Goal: Task Accomplishment & Management: Complete application form

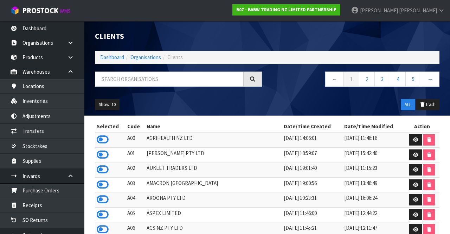
click at [97, 140] on icon at bounding box center [103, 139] width 12 height 11
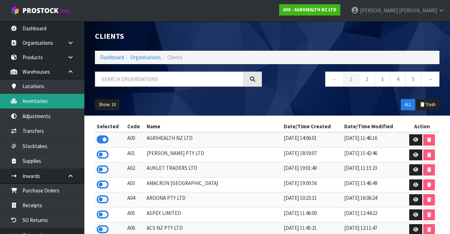
click at [29, 103] on link "Inventories" at bounding box center [42, 101] width 84 height 14
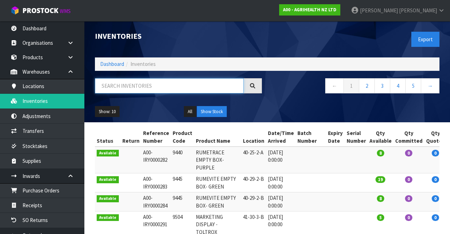
click at [162, 89] on input "text" at bounding box center [169, 85] width 149 height 15
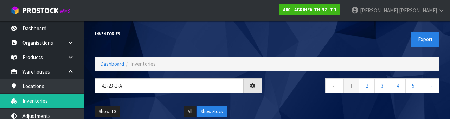
click at [285, 102] on div "Show: 10 5 10 25 50 All Show Stock" at bounding box center [267, 112] width 355 height 22
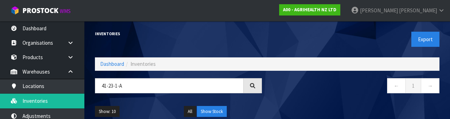
type input "41-23-1-A"
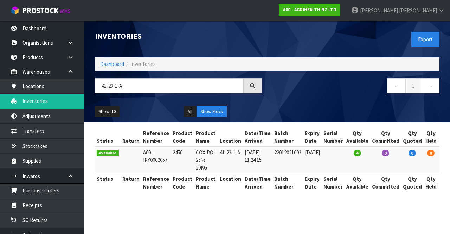
scroll to position [0, 31]
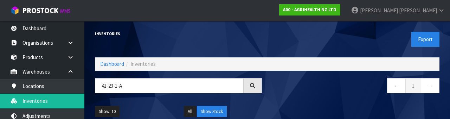
click at [212, 42] on div "Inventories" at bounding box center [179, 33] width 178 height 25
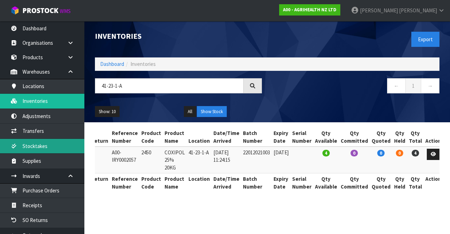
click at [29, 147] on link "Stocktakes" at bounding box center [42, 146] width 84 height 14
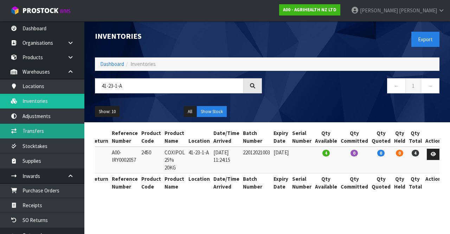
click at [34, 132] on link "Transfers" at bounding box center [42, 131] width 84 height 14
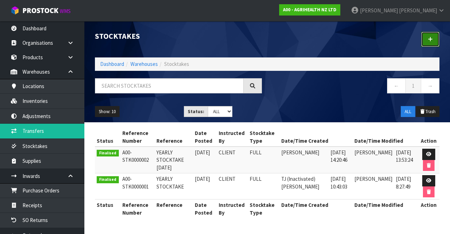
click at [430, 39] on icon at bounding box center [430, 39] width 5 height 5
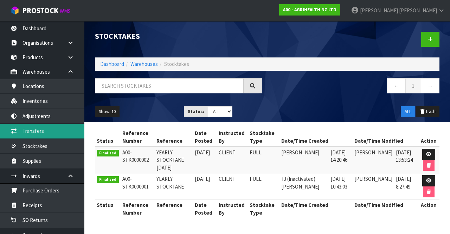
click at [33, 132] on link "Transfers" at bounding box center [42, 131] width 84 height 14
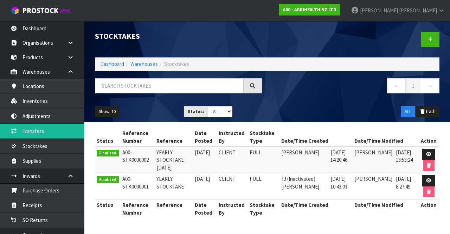
click at [432, 12] on span "[PERSON_NAME]" at bounding box center [418, 10] width 38 height 7
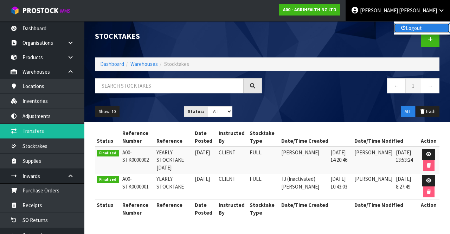
click at [418, 31] on link "Logout" at bounding box center [422, 28] width 56 height 10
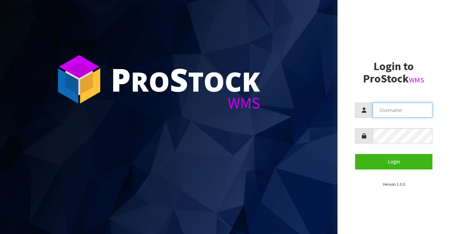
click at [392, 112] on input "text" at bounding box center [403, 109] width 60 height 15
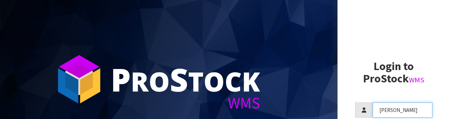
type input "[PERSON_NAME]"
click at [385, 74] on h2 "Login to ProStock WMS" at bounding box center [393, 72] width 77 height 25
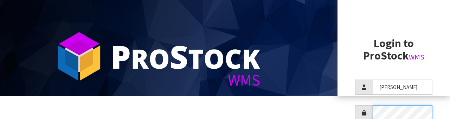
scroll to position [68, 0]
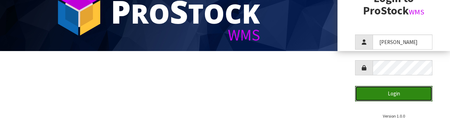
click at [404, 100] on button "Login" at bounding box center [393, 93] width 77 height 15
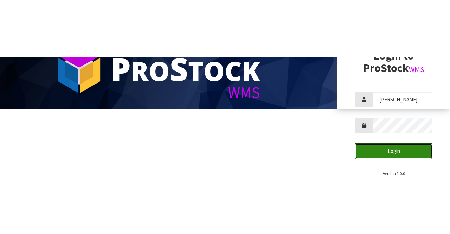
scroll to position [0, 0]
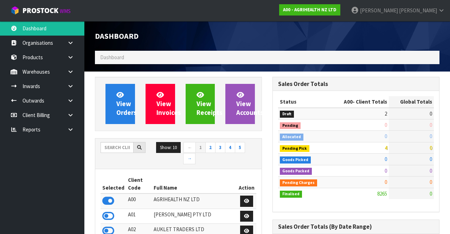
scroll to position [575, 177]
click at [117, 144] on input "text" at bounding box center [117, 147] width 33 height 11
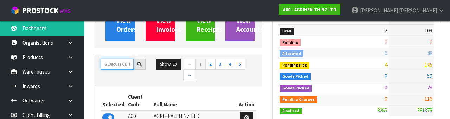
scroll to position [83, 0]
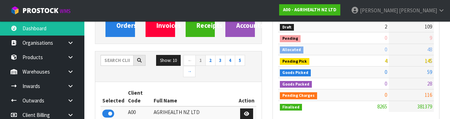
click at [74, 81] on link at bounding box center [73, 86] width 23 height 14
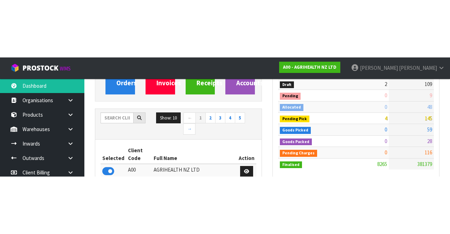
scroll to position [87, 0]
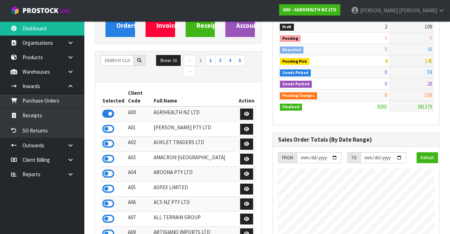
click at [71, 75] on link at bounding box center [73, 71] width 23 height 14
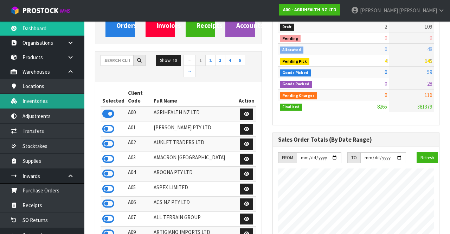
click at [30, 104] on link "Inventories" at bounding box center [42, 101] width 84 height 14
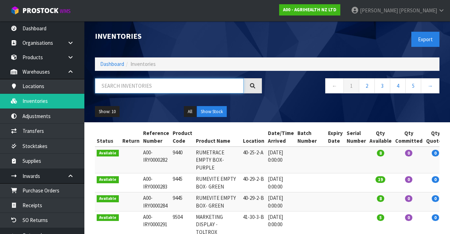
click at [111, 87] on input "text" at bounding box center [169, 85] width 149 height 15
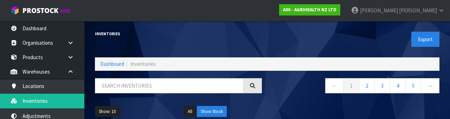
click at [288, 106] on div "Show: 10 5 10 25 50 All Show Stock" at bounding box center [267, 112] width 355 height 22
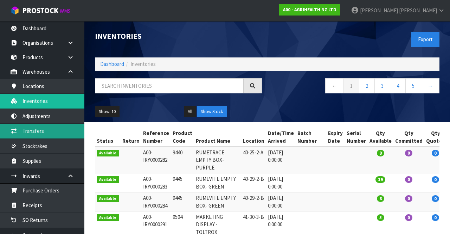
click at [34, 132] on link "Transfers" at bounding box center [42, 131] width 84 height 14
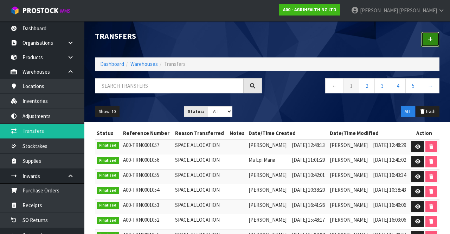
click at [436, 38] on link at bounding box center [431, 39] width 18 height 15
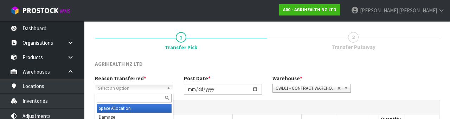
scroll to position [84, 0]
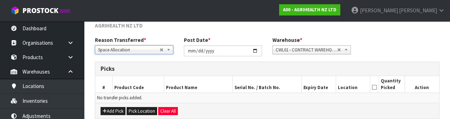
click at [258, 112] on div "Add Pick Pick Location Clear All" at bounding box center [267, 111] width 344 height 16
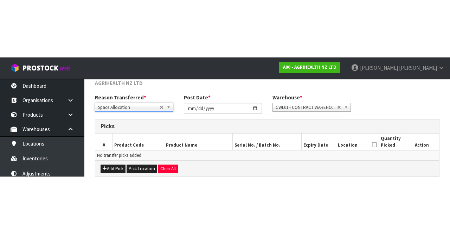
scroll to position [38, 0]
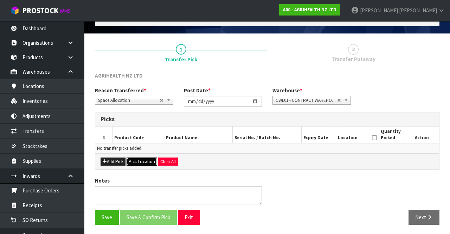
click at [141, 161] on button "Pick Location" at bounding box center [142, 161] width 31 height 8
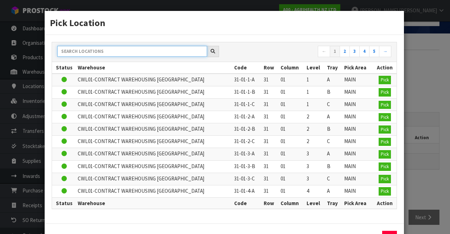
paste input "41-23-1-A"
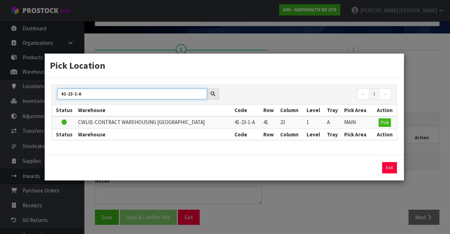
type input "41-23-1-A"
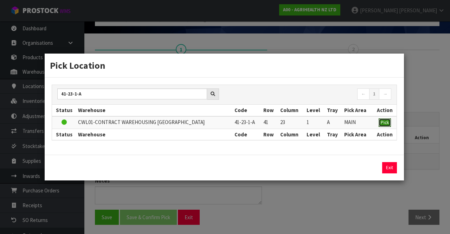
click at [388, 122] on span "Pick" at bounding box center [385, 122] width 8 height 6
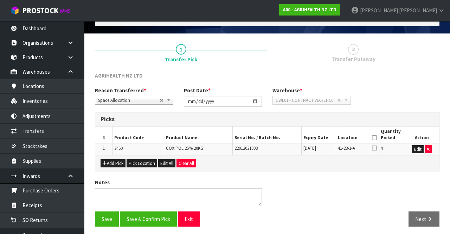
click at [377, 138] on icon at bounding box center [374, 138] width 5 height 0
click at [151, 216] on button "Save & Confirm Pick" at bounding box center [148, 218] width 57 height 15
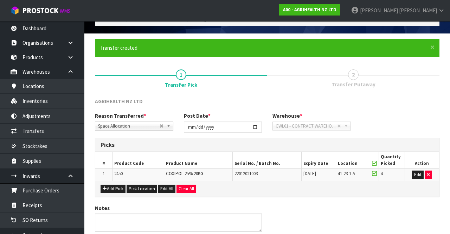
scroll to position [0, 0]
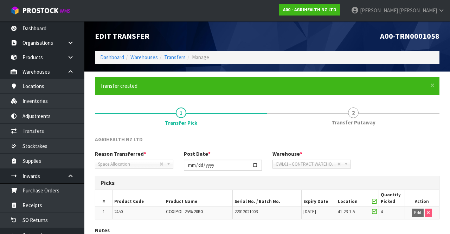
click at [362, 109] on link "2 Transfer Putaway" at bounding box center [353, 116] width 172 height 28
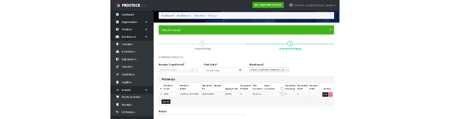
scroll to position [70, 0]
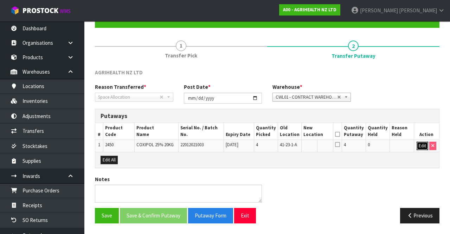
click at [419, 145] on button "Edit" at bounding box center [423, 145] width 12 height 8
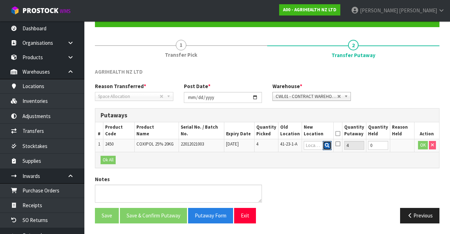
click at [328, 146] on button "button" at bounding box center [327, 145] width 9 height 9
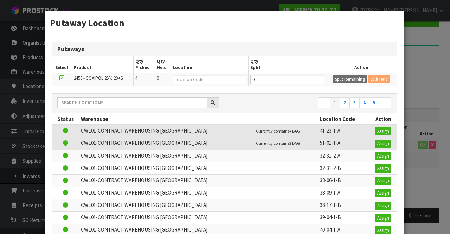
click at [426, 98] on div "Putaway Location Putaways Select Product Qty Picked Qty Held Location Qty Split…" at bounding box center [225, 117] width 450 height 234
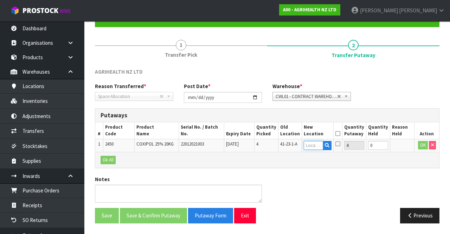
click at [315, 141] on input "text" at bounding box center [313, 145] width 19 height 9
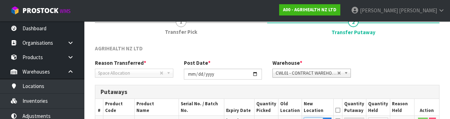
scroll to position [148, 0]
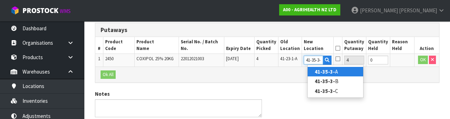
type input "41-35-3-A"
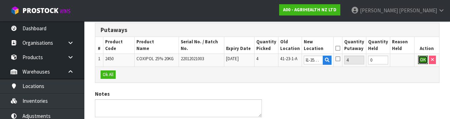
click at [421, 61] on button "OK" at bounding box center [423, 60] width 10 height 8
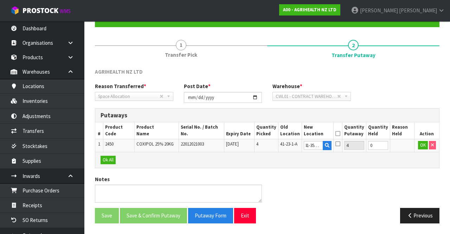
scroll to position [0, 0]
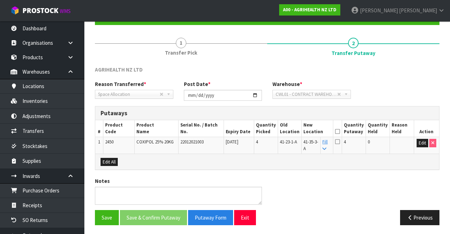
click at [340, 131] on icon at bounding box center [337, 131] width 5 height 0
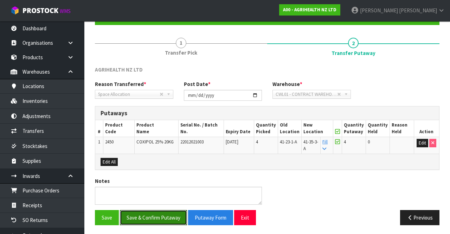
click at [139, 212] on button "Save & Confirm Putaway" at bounding box center [153, 217] width 67 height 15
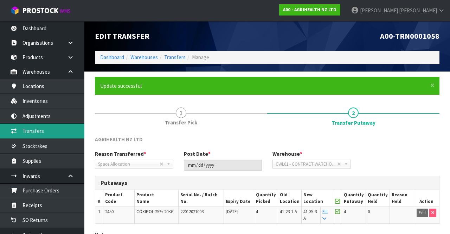
click at [30, 130] on link "Transfers" at bounding box center [42, 131] width 84 height 14
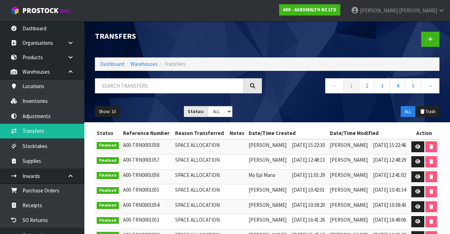
click at [372, 21] on div at bounding box center [356, 39] width 178 height 36
click at [337, 8] on strong "A00 - AGRIHEALTH NZ LTD" at bounding box center [309, 10] width 53 height 6
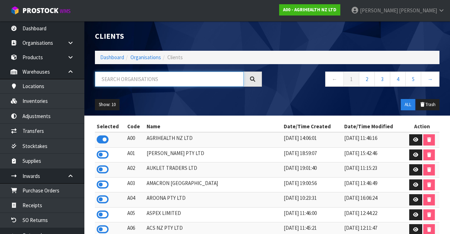
click at [197, 78] on input "text" at bounding box center [169, 78] width 149 height 15
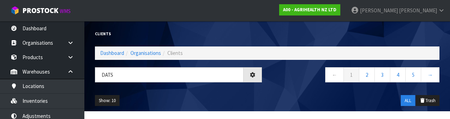
click at [292, 97] on div "Show: 10 5 10 25 50 ALL Trash" at bounding box center [267, 101] width 355 height 22
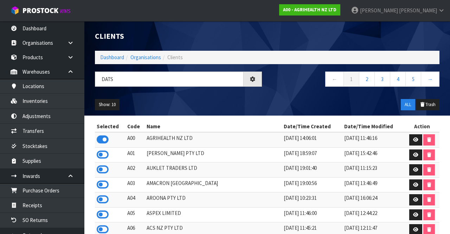
type input "DATS"
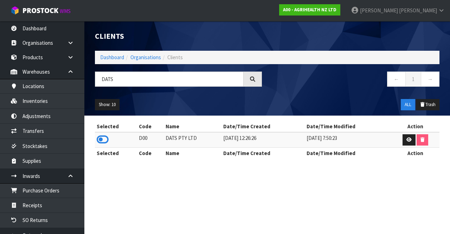
click at [97, 137] on icon at bounding box center [103, 139] width 12 height 11
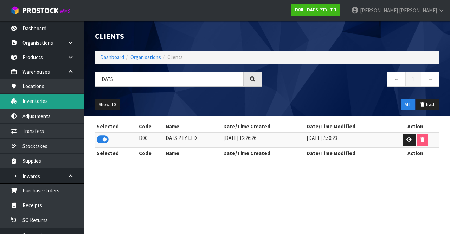
click at [37, 101] on link "Inventories" at bounding box center [42, 101] width 84 height 14
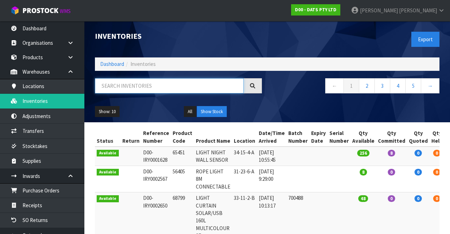
click at [154, 87] on input "text" at bounding box center [169, 85] width 149 height 15
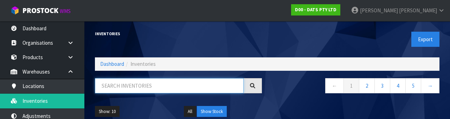
click at [120, 82] on input "text" at bounding box center [169, 85] width 149 height 15
type input "67788"
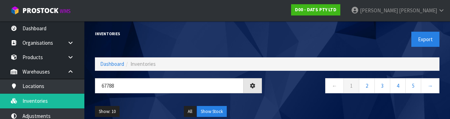
click at [290, 94] on nav "← 1 2 3 4 5 →" at bounding box center [356, 86] width 167 height 17
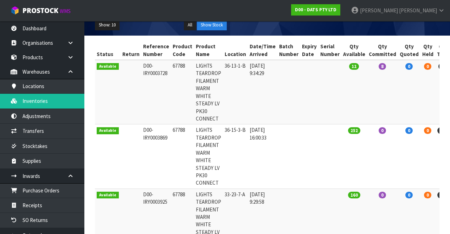
scroll to position [88, 0]
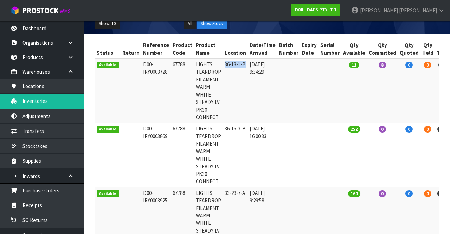
copy td "36-13-1-B"
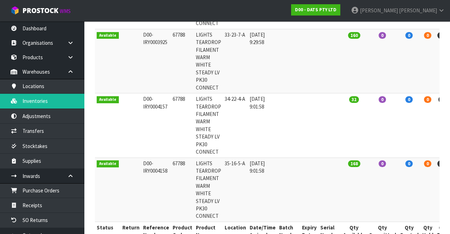
scroll to position [264, 0]
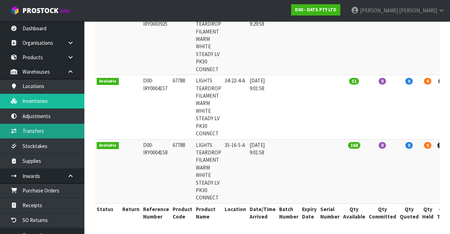
click at [37, 137] on link "Transfers" at bounding box center [42, 131] width 84 height 14
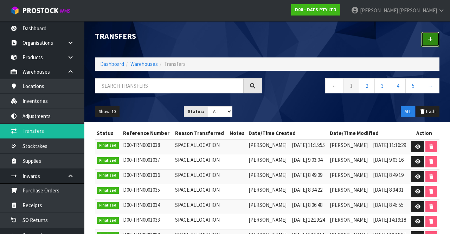
click at [434, 37] on link at bounding box center [431, 39] width 18 height 15
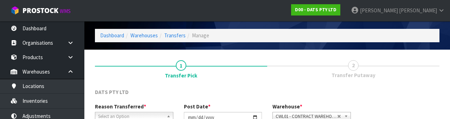
scroll to position [84, 0]
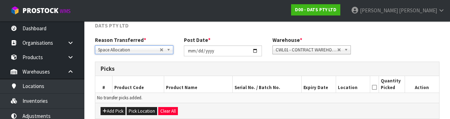
click at [274, 106] on div "Add Pick Pick Location Clear All" at bounding box center [267, 111] width 344 height 16
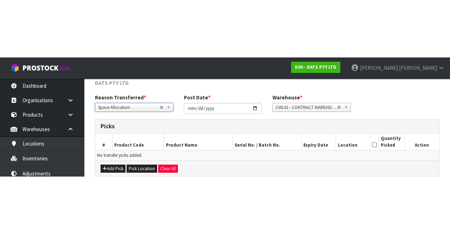
scroll to position [38, 0]
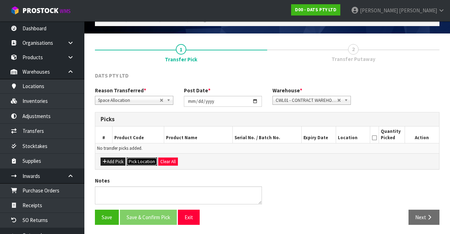
click at [142, 159] on button "Pick Location" at bounding box center [142, 161] width 31 height 8
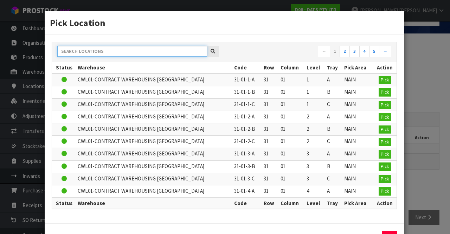
paste input "36-13-1-B"
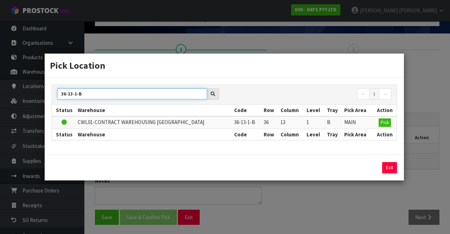
type input "36-13-1-B"
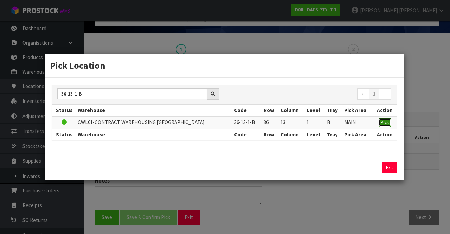
click at [389, 120] on button "Pick" at bounding box center [385, 122] width 12 height 8
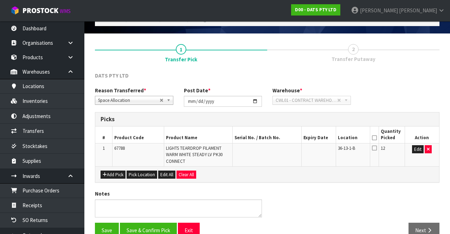
click at [375, 138] on icon at bounding box center [374, 138] width 5 height 0
click at [143, 227] on button "Save & Confirm Pick" at bounding box center [148, 229] width 57 height 15
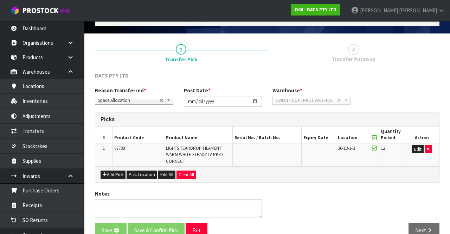
scroll to position [0, 0]
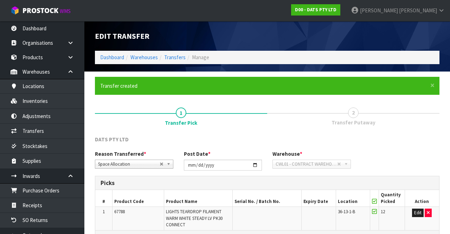
click at [353, 110] on span "2" at bounding box center [353, 112] width 11 height 11
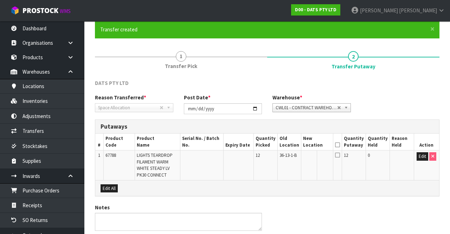
scroll to position [83, 0]
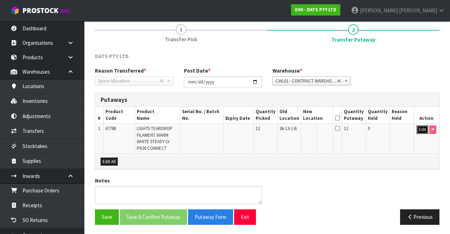
click at [420, 127] on button "Edit" at bounding box center [423, 129] width 12 height 8
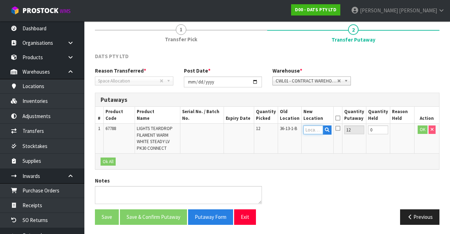
click at [318, 127] on input "text" at bounding box center [314, 129] width 20 height 9
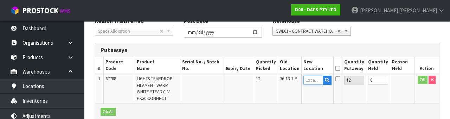
scroll to position [148, 0]
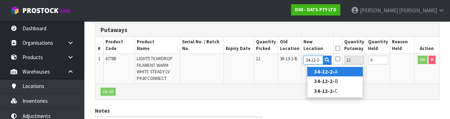
type input "34-12-2-B"
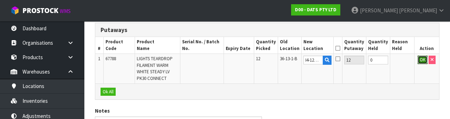
click at [419, 62] on button "OK" at bounding box center [423, 60] width 10 height 8
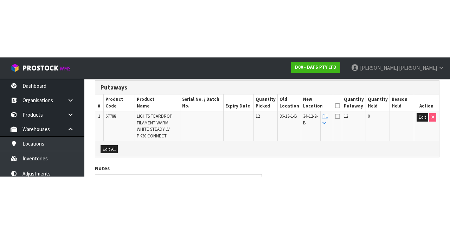
scroll to position [83, 0]
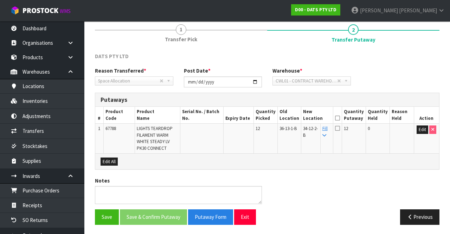
click at [340, 118] on icon at bounding box center [337, 118] width 5 height 0
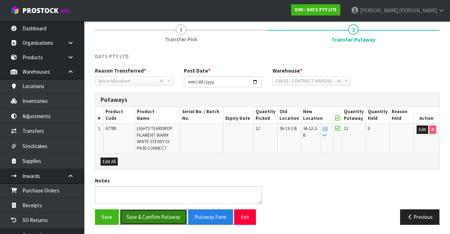
click at [149, 216] on button "Save & Confirm Putaway" at bounding box center [153, 216] width 67 height 15
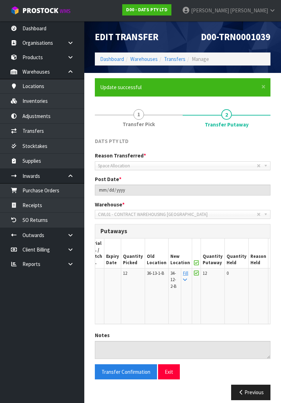
scroll to position [0, 63]
click at [262, 15] on link "[PERSON_NAME]" at bounding box center [229, 10] width 105 height 21
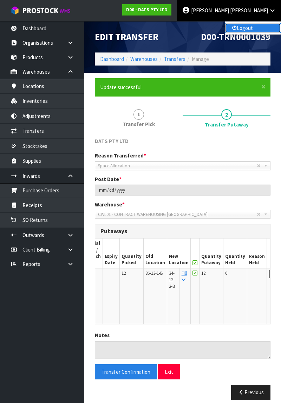
click at [256, 31] on link "Logout" at bounding box center [254, 28] width 56 height 10
